Goal: Transaction & Acquisition: Purchase product/service

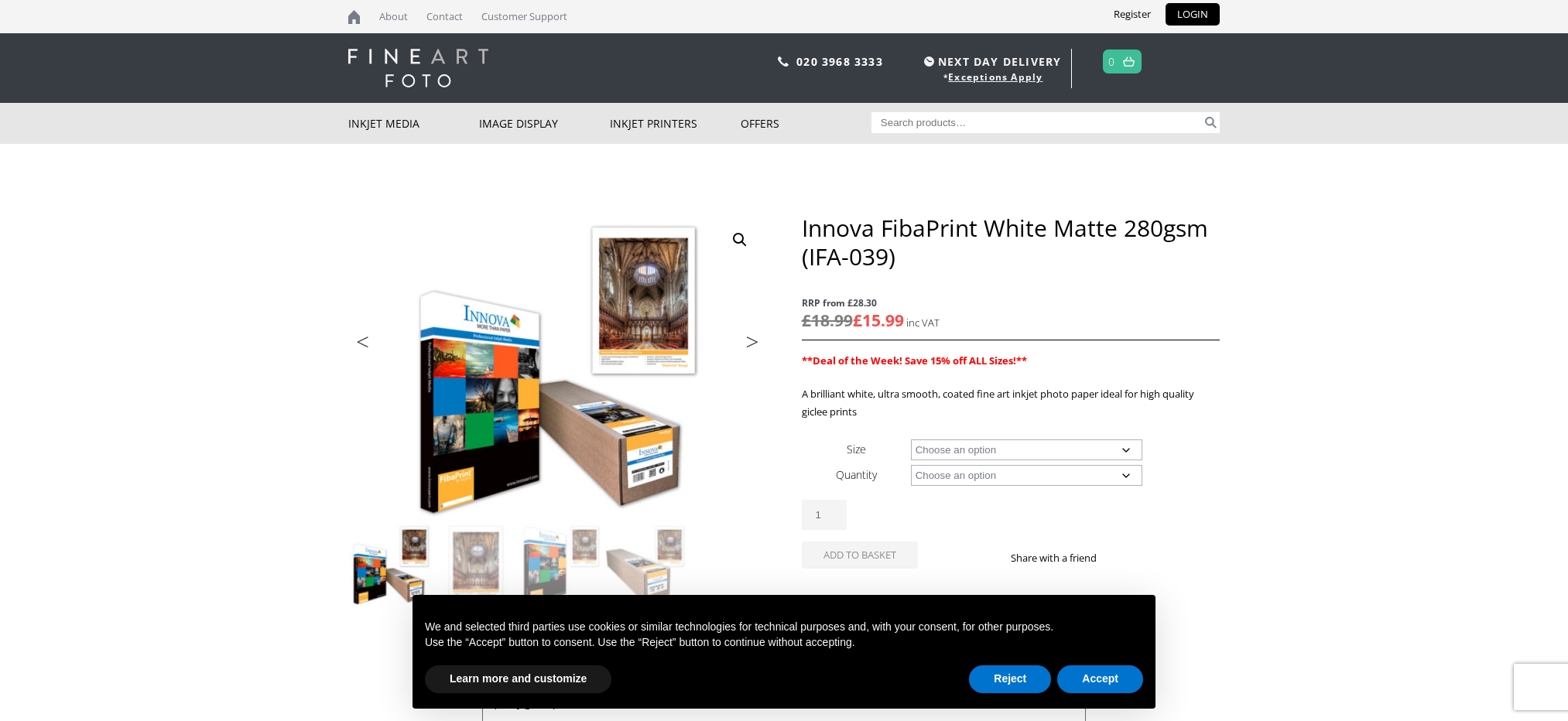
click at [928, 445] on select "Choose an option A4 Sheet A3 Sheet A3+ Sheet A2 Sheet 17" Wide Roll 24" Wide Ro…" at bounding box center [1027, 449] width 232 height 21
click at [911, 440] on select "Choose an option A4 Sheet A3 Sheet A3+ Sheet A2 Sheet 17" Wide Roll 24" Wide Ro…" at bounding box center [1027, 449] width 232 height 21
select select "a4-sheet"
click at [939, 478] on select "Choose an option 25 Sheets" at bounding box center [1027, 475] width 232 height 21
select select "25-sheets"
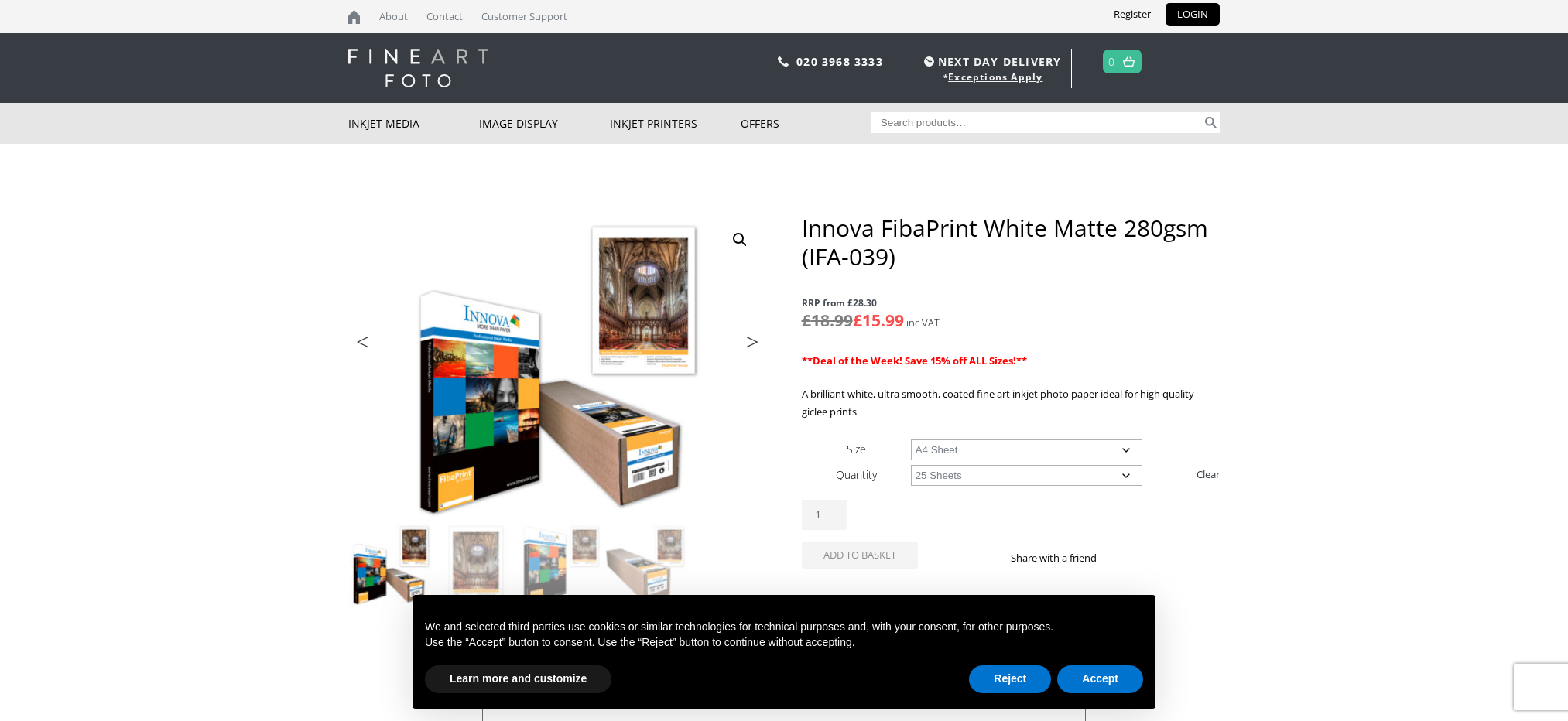
click at [911, 465] on select "Choose an option 25 Sheets" at bounding box center [1027, 475] width 232 height 21
select select "a4-sheet"
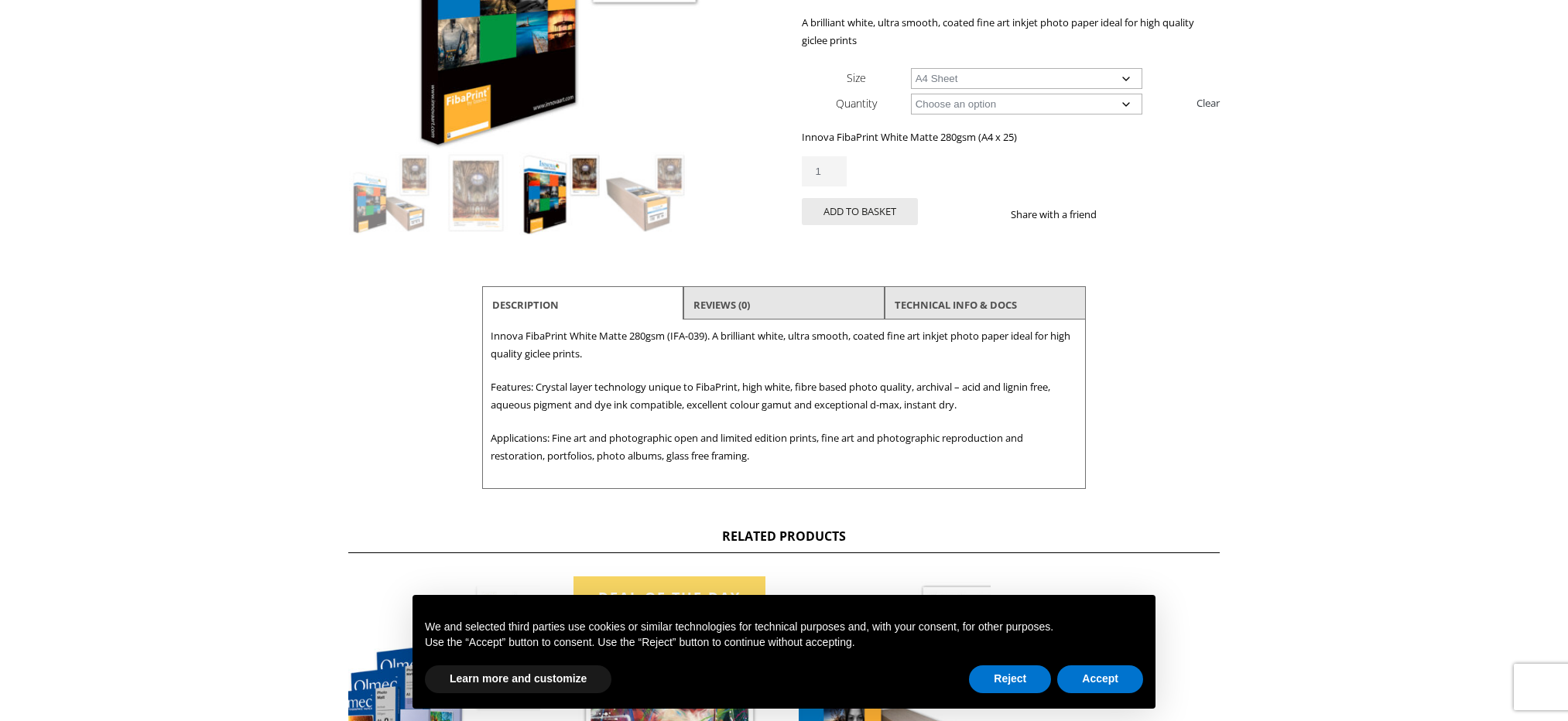
scroll to position [387, 0]
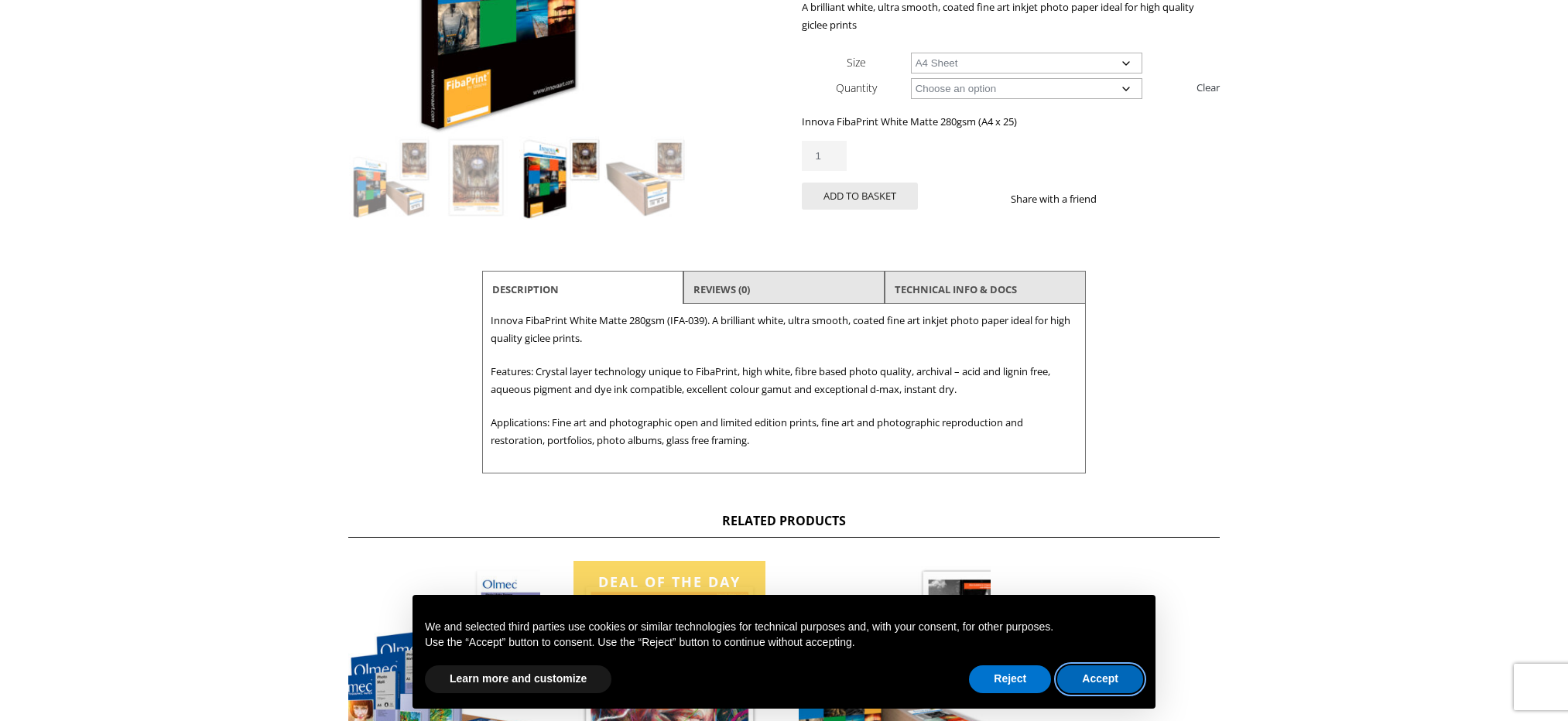
click at [1090, 675] on button "Accept" at bounding box center [1101, 680] width 86 height 28
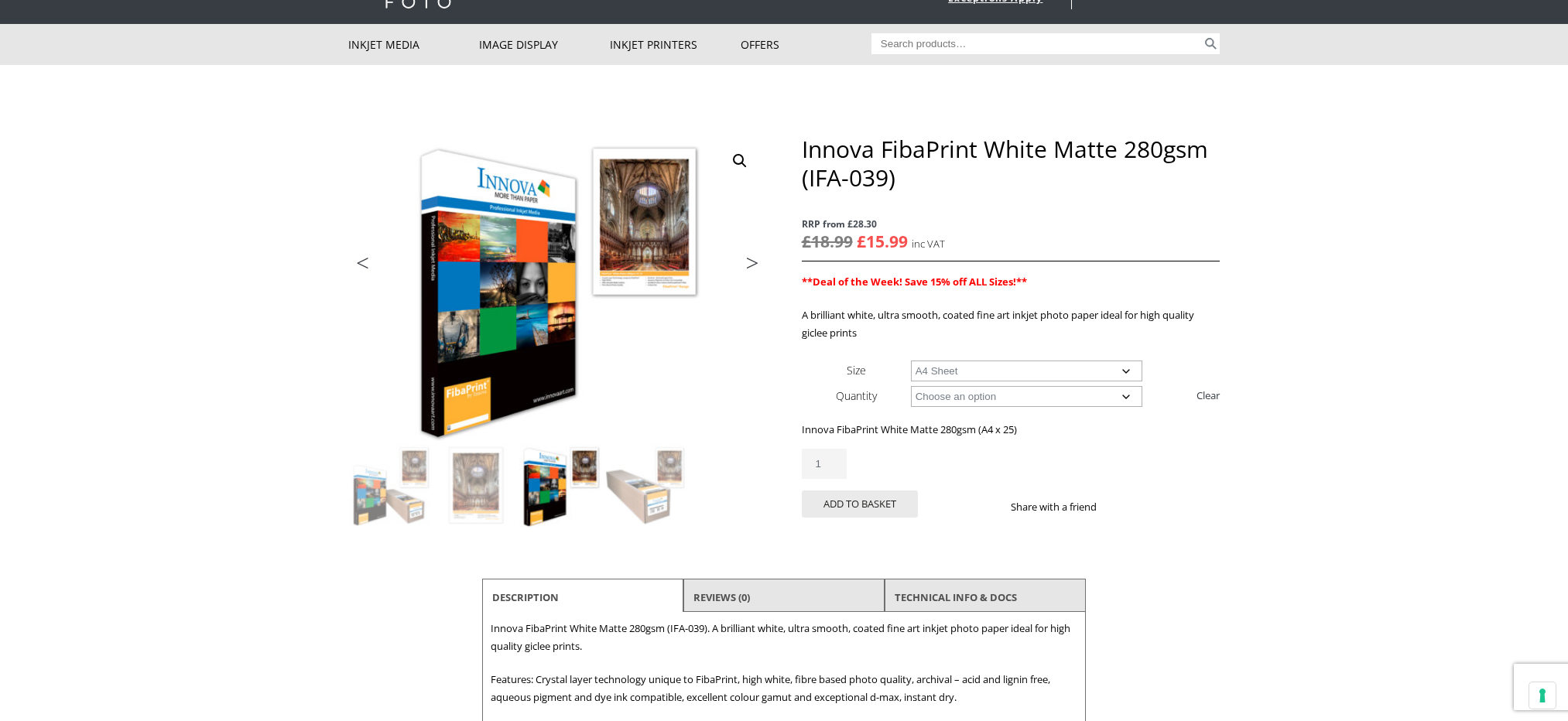
scroll to position [66, 0]
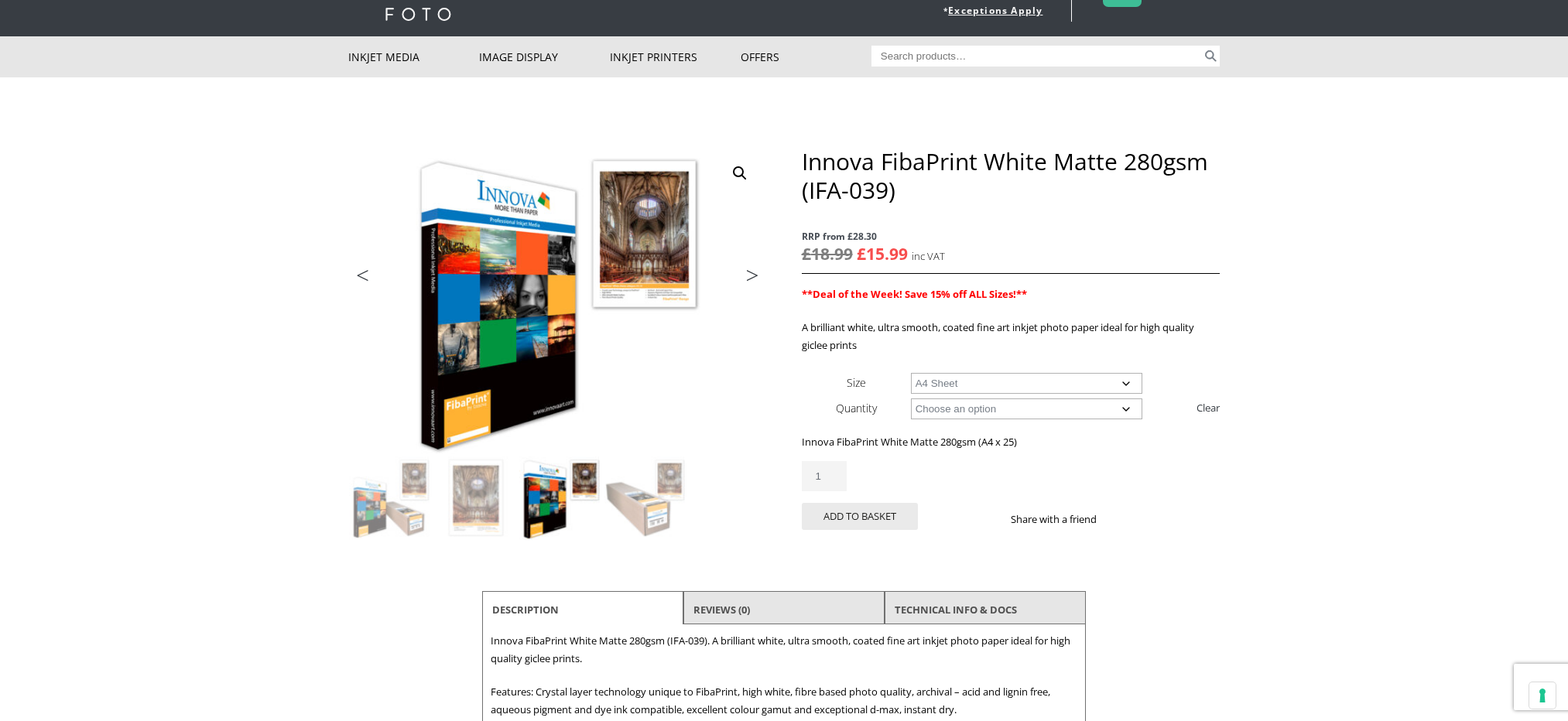
click at [1007, 412] on select "Choose an option 25 Sheets" at bounding box center [1027, 408] width 232 height 21
click at [911, 398] on select "Choose an option 25 Sheets" at bounding box center [1027, 408] width 232 height 21
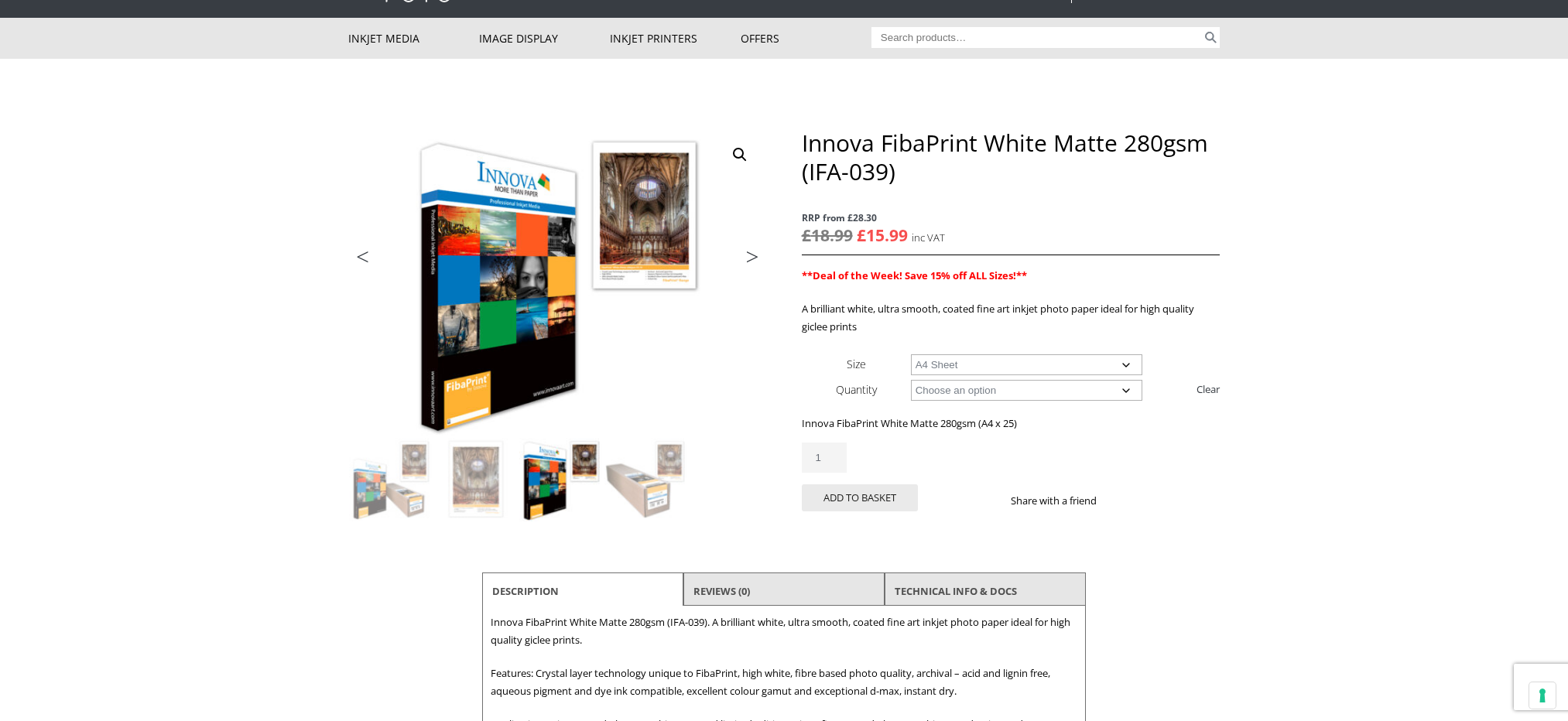
scroll to position [0, 0]
